Goal: Transaction & Acquisition: Obtain resource

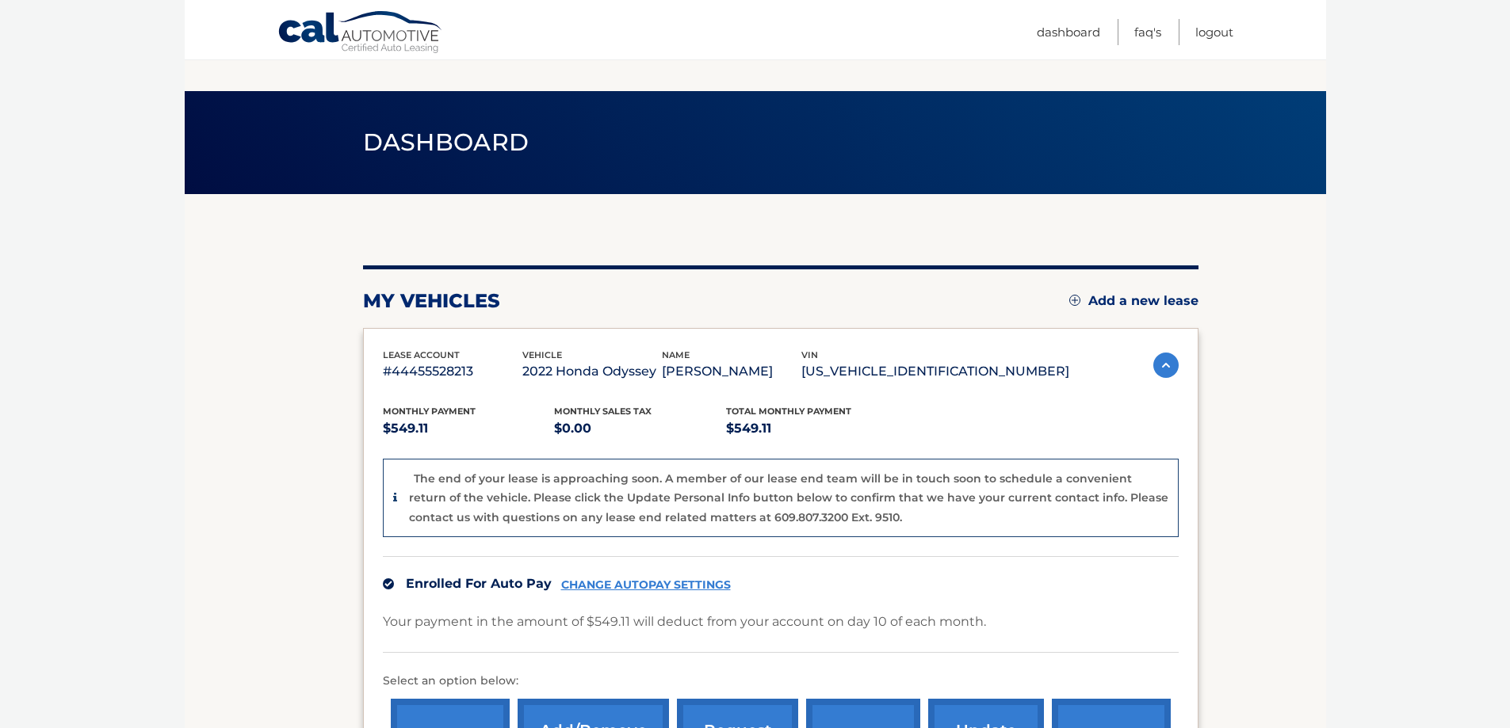
scroll to position [159, 0]
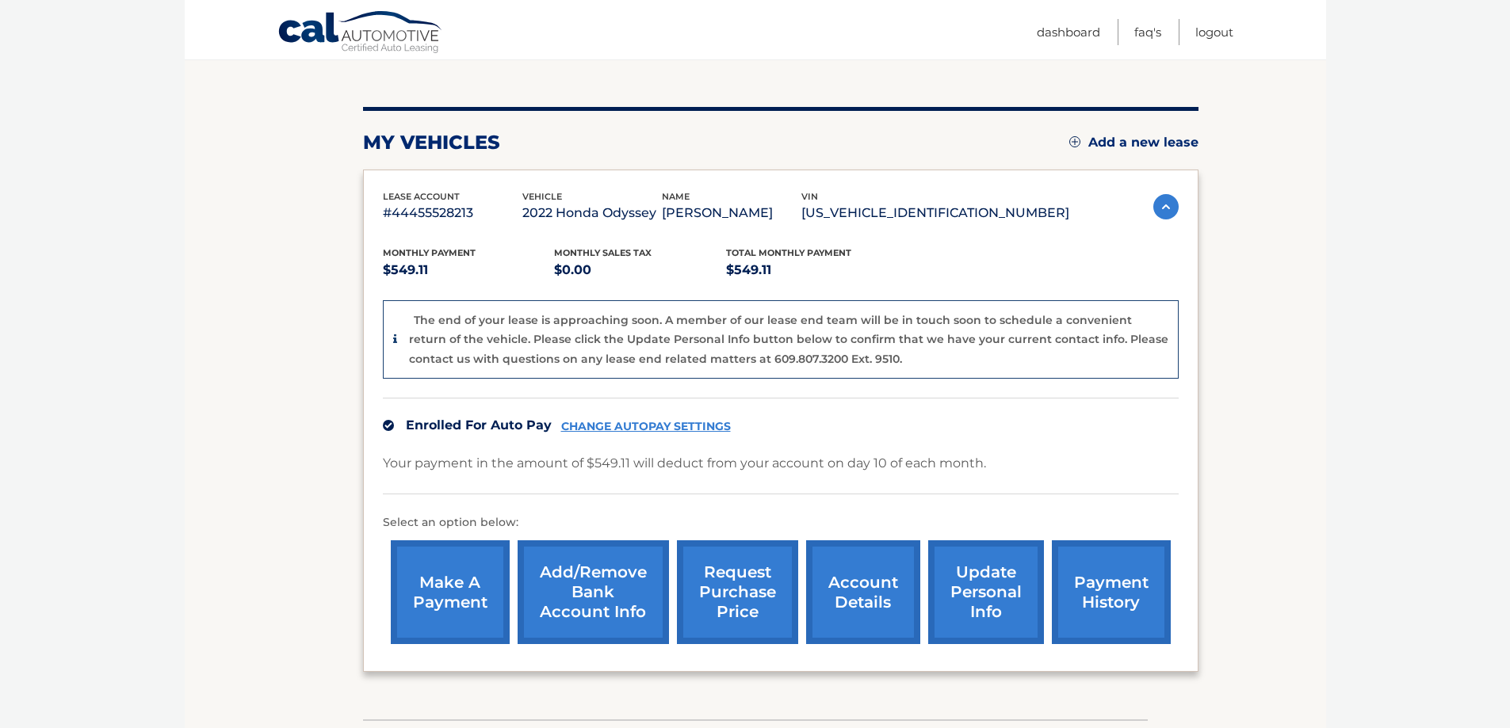
click at [765, 595] on link "request purchase price" at bounding box center [737, 593] width 121 height 104
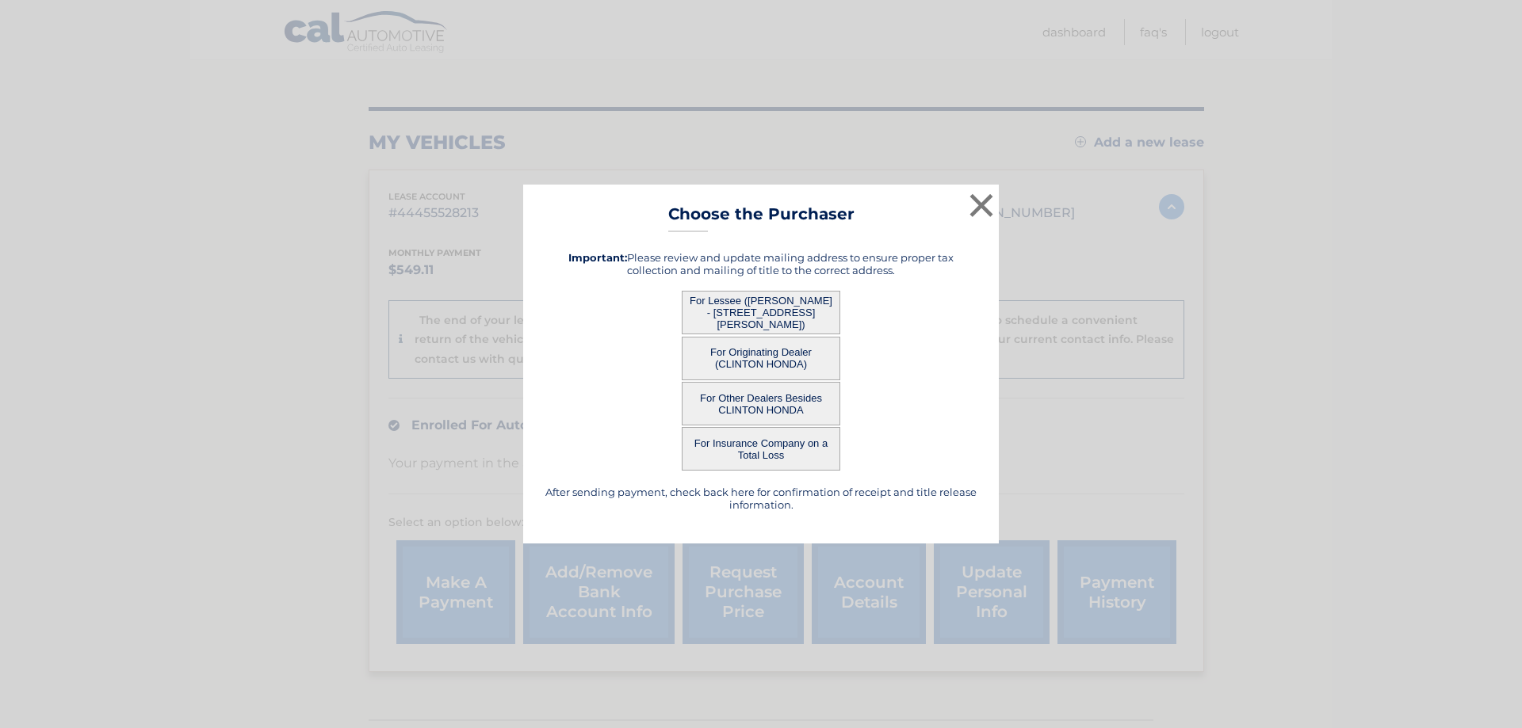
click at [784, 317] on button "For Lessee ([PERSON_NAME] - [STREET_ADDRESS][PERSON_NAME])" at bounding box center [761, 313] width 159 height 44
click at [745, 311] on button "For Lessee ([PERSON_NAME] - [STREET_ADDRESS][PERSON_NAME])" at bounding box center [761, 313] width 159 height 44
click at [654, 340] on div "For Originating Dealer (CLINTON HONDA)" at bounding box center [761, 359] width 436 height 44
click at [760, 316] on button "For Lessee ([PERSON_NAME] - [STREET_ADDRESS][PERSON_NAME])" at bounding box center [761, 313] width 159 height 44
click at [977, 208] on button "×" at bounding box center [981, 205] width 32 height 32
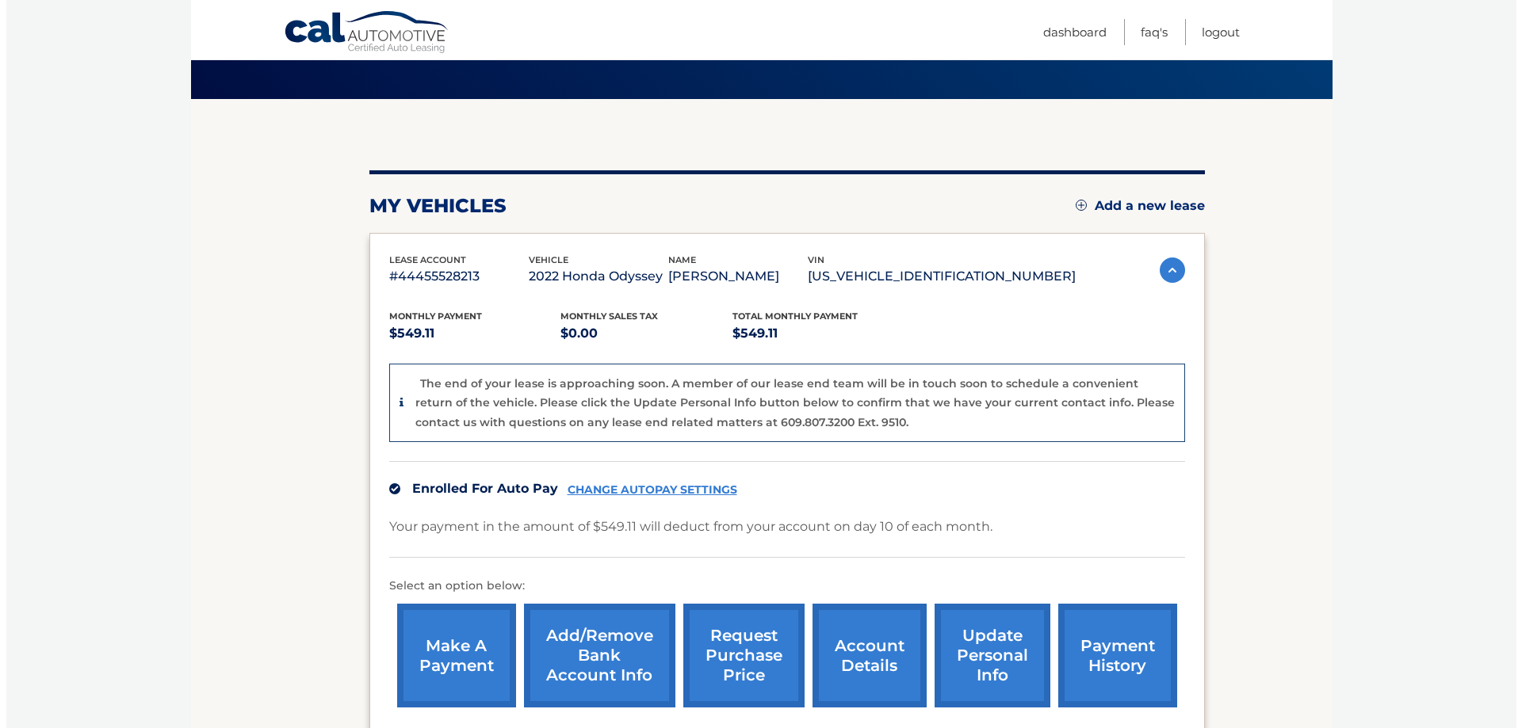
scroll to position [270, 0]
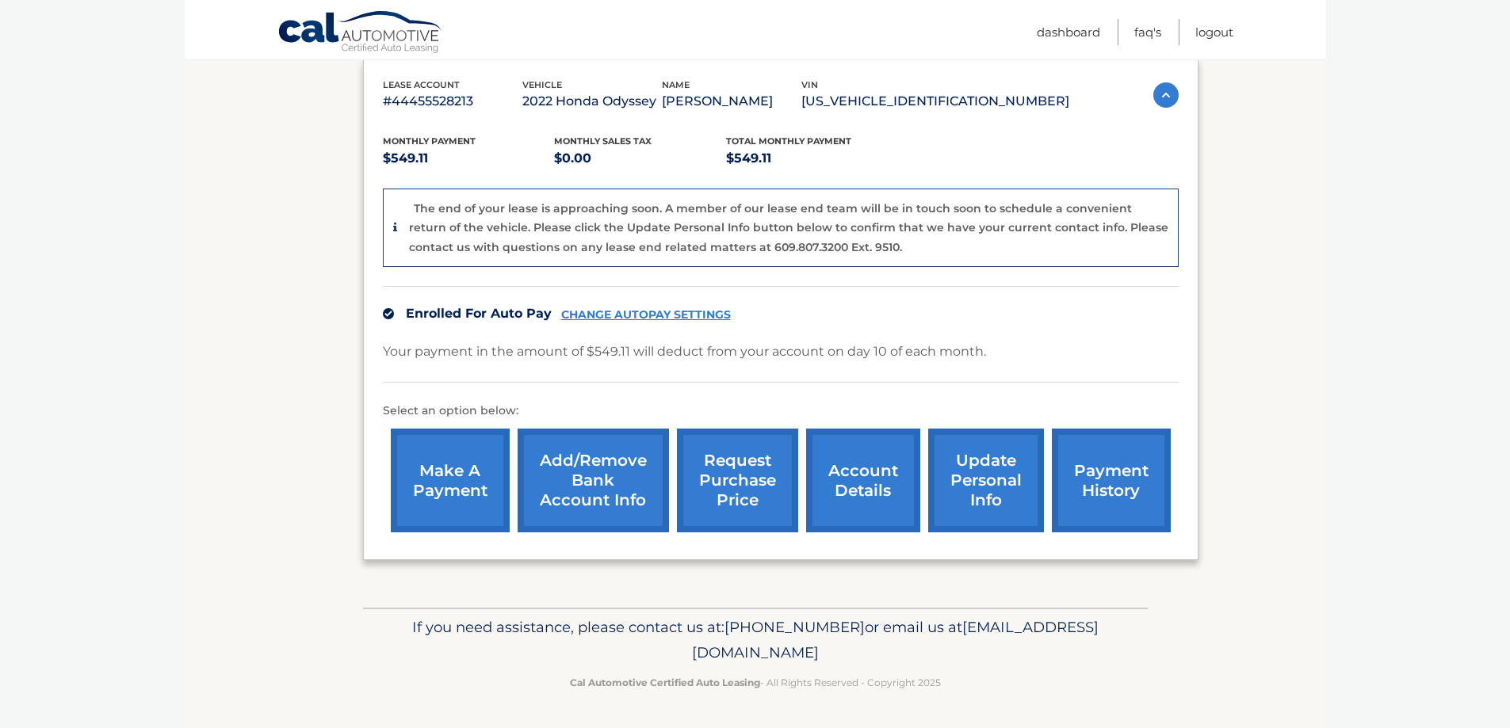
click at [728, 477] on link "request purchase price" at bounding box center [737, 481] width 121 height 104
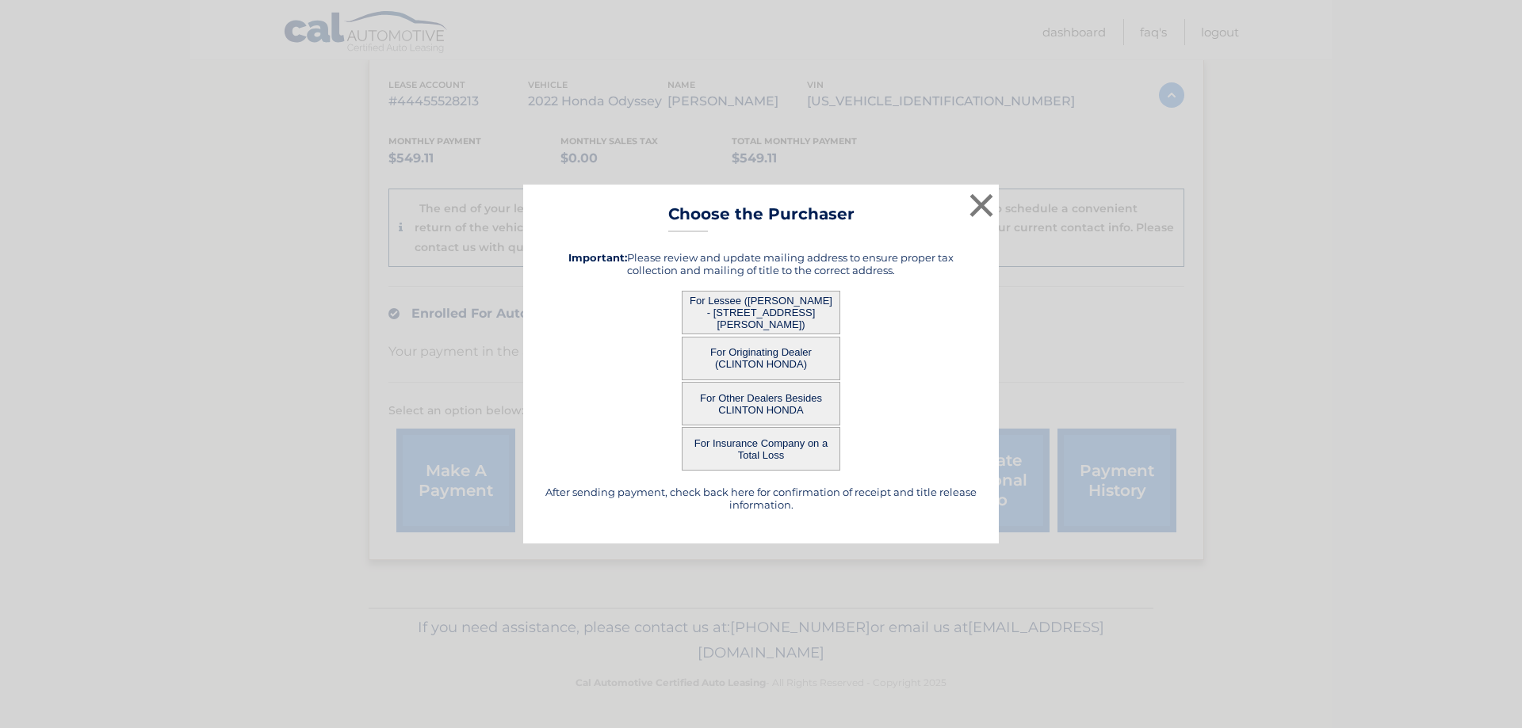
click at [751, 299] on button "For Lessee ([PERSON_NAME] - [STREET_ADDRESS][PERSON_NAME])" at bounding box center [761, 313] width 159 height 44
click at [738, 308] on button "For Lessee ([PERSON_NAME] - [STREET_ADDRESS][PERSON_NAME])" at bounding box center [761, 313] width 159 height 44
click at [763, 297] on button "For Lessee ([PERSON_NAME] - [STREET_ADDRESS][PERSON_NAME])" at bounding box center [761, 313] width 159 height 44
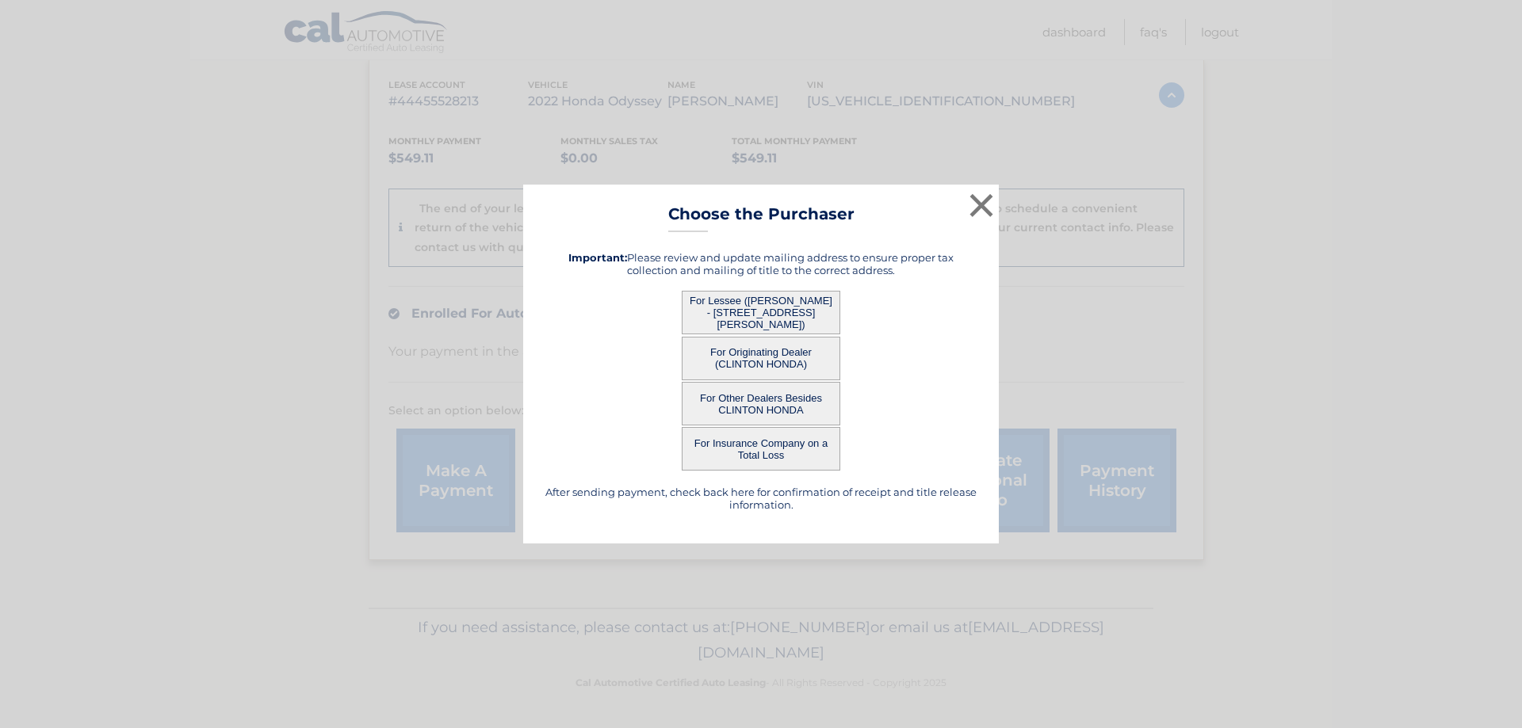
click at [759, 298] on button "For Lessee ([PERSON_NAME] - [STREET_ADDRESS][PERSON_NAME])" at bounding box center [761, 313] width 159 height 44
click at [797, 318] on button "For Lessee ([PERSON_NAME] - [STREET_ADDRESS][PERSON_NAME])" at bounding box center [761, 313] width 159 height 44
click at [728, 315] on button "For Lessee ([PERSON_NAME] - [STREET_ADDRESS][PERSON_NAME])" at bounding box center [761, 313] width 159 height 44
click at [781, 306] on button "For Lessee ([PERSON_NAME] - [STREET_ADDRESS][PERSON_NAME])" at bounding box center [761, 313] width 159 height 44
click at [976, 204] on button "×" at bounding box center [981, 205] width 32 height 32
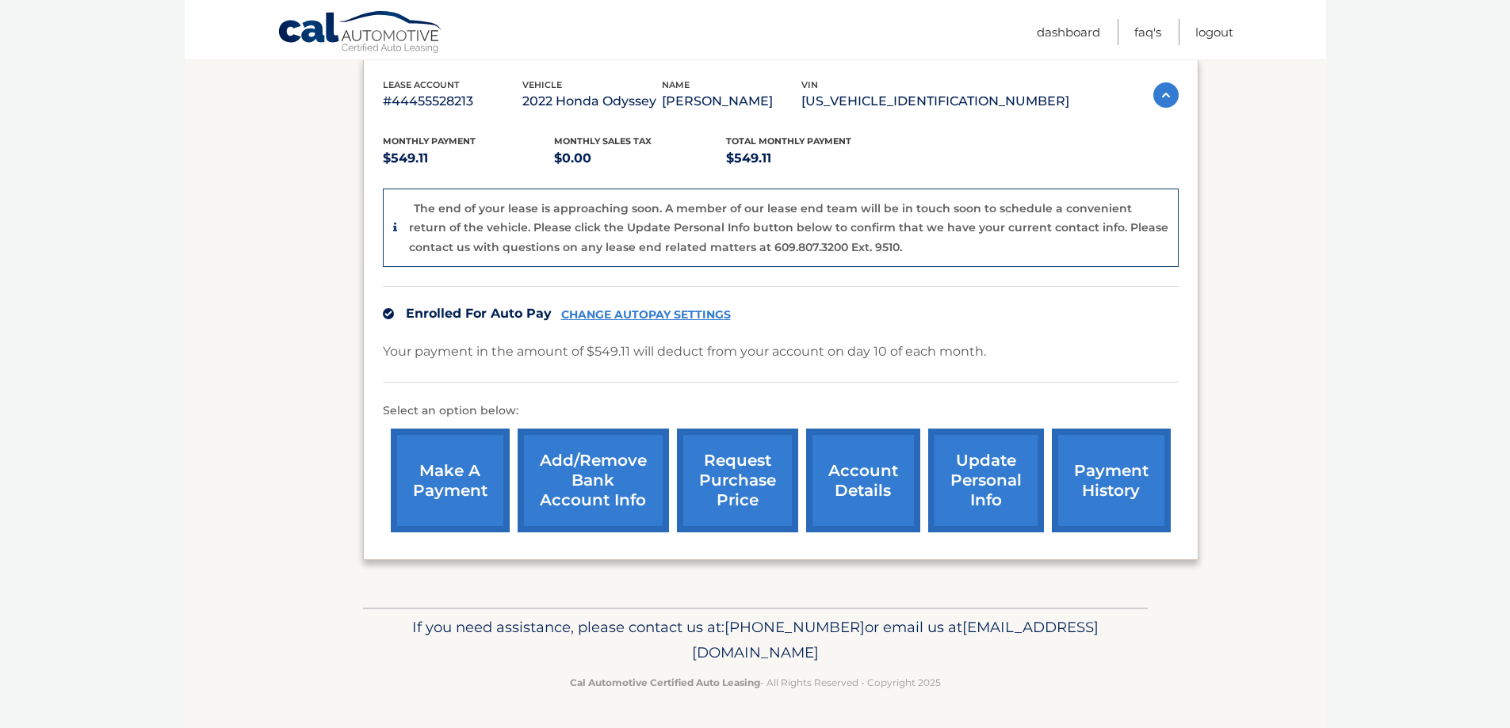
click at [762, 499] on link "request purchase price" at bounding box center [737, 481] width 121 height 104
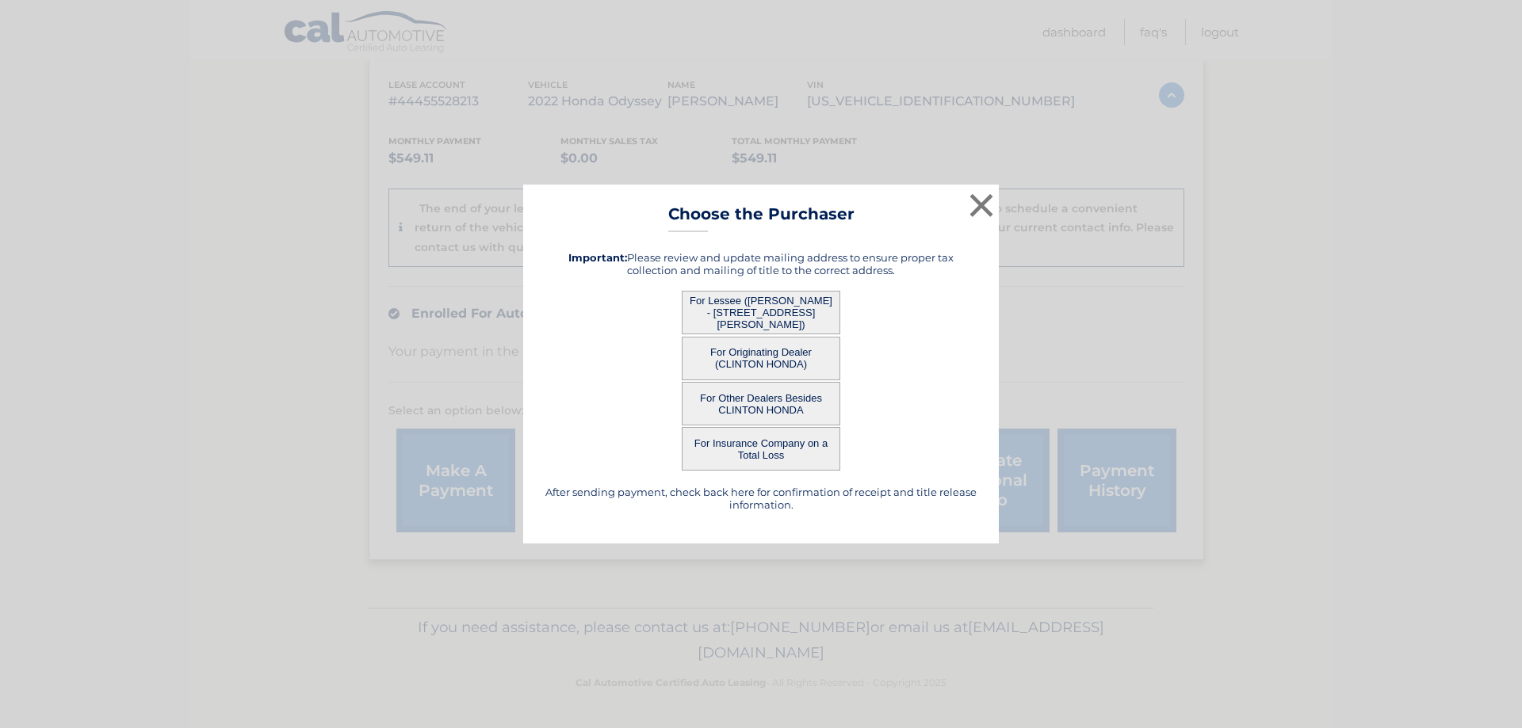
click at [751, 302] on button "For Lessee ([PERSON_NAME] - [STREET_ADDRESS][PERSON_NAME])" at bounding box center [761, 313] width 159 height 44
click at [774, 413] on button "For Other Dealers Besides CLINTON HONDA" at bounding box center [761, 404] width 159 height 44
click at [983, 198] on button "×" at bounding box center [981, 205] width 32 height 32
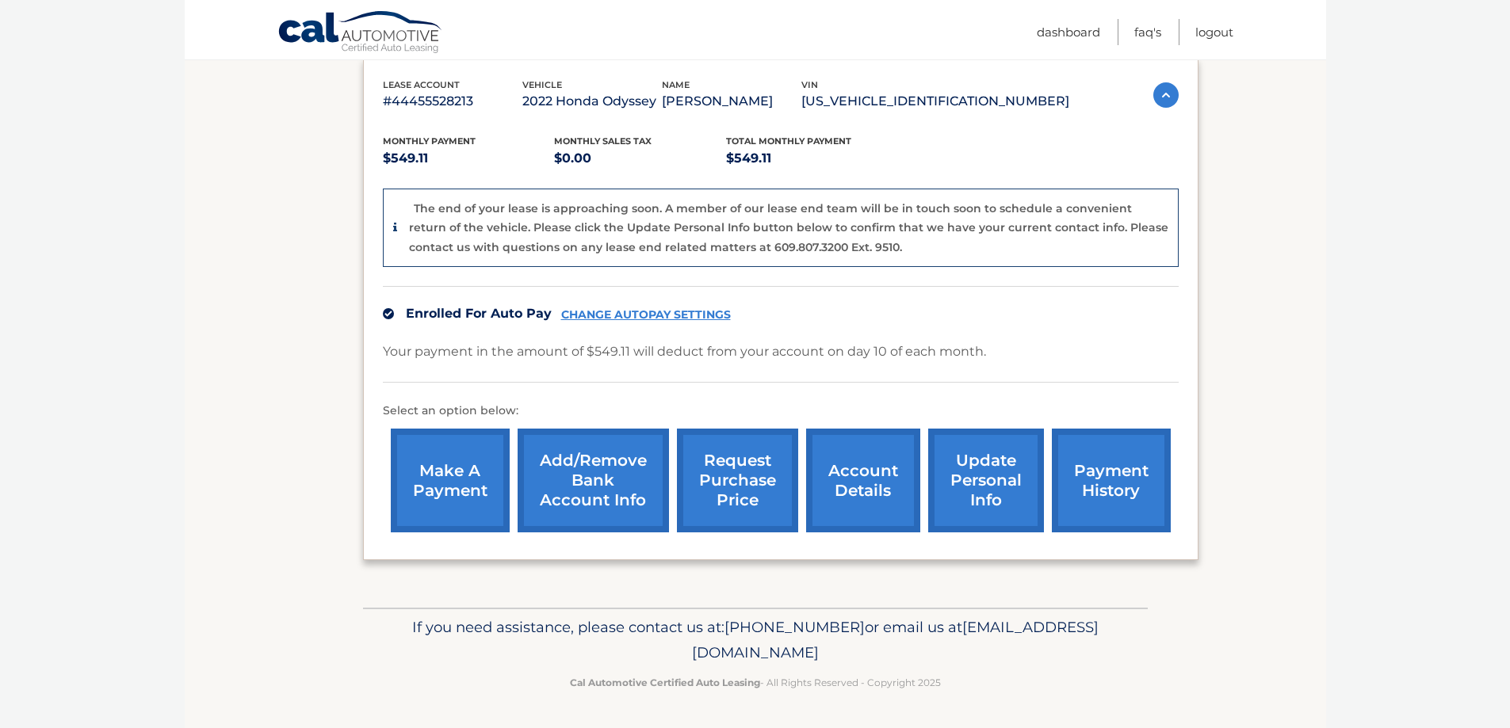
click at [701, 487] on link "request purchase price" at bounding box center [737, 481] width 121 height 104
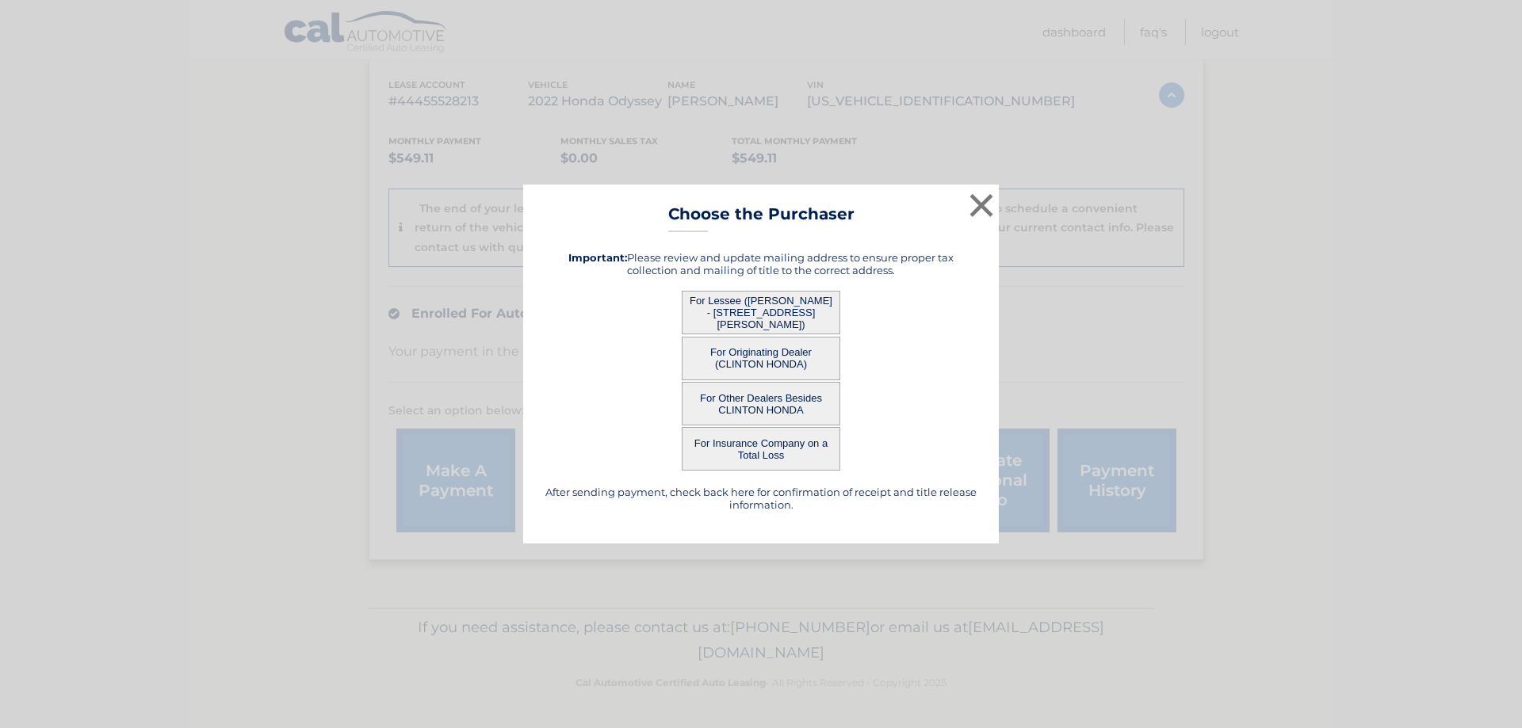
click at [750, 313] on button "For Lessee ([PERSON_NAME] - [STREET_ADDRESS][PERSON_NAME])" at bounding box center [761, 313] width 159 height 44
click at [730, 300] on button "For Lessee ([PERSON_NAME] - [STREET_ADDRESS][PERSON_NAME])" at bounding box center [761, 313] width 159 height 44
